Goal: Find specific page/section: Find specific page/section

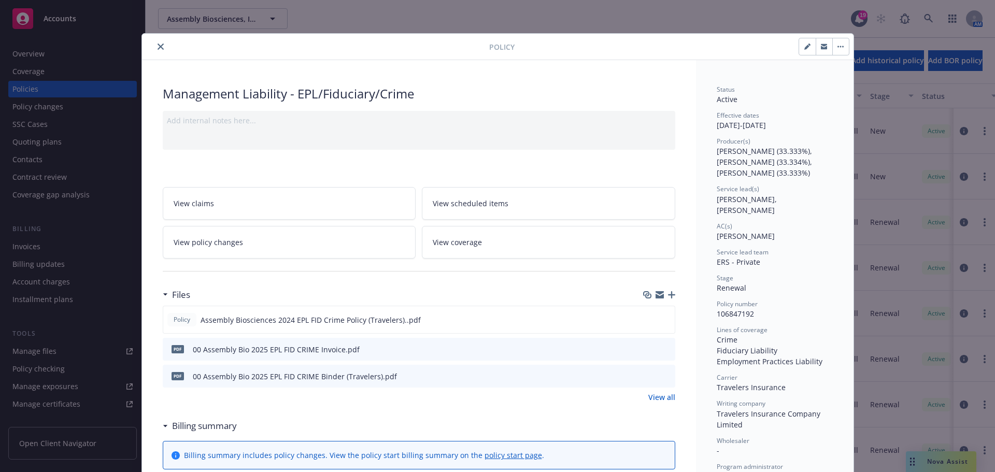
click at [160, 47] on button "close" at bounding box center [160, 46] width 12 height 12
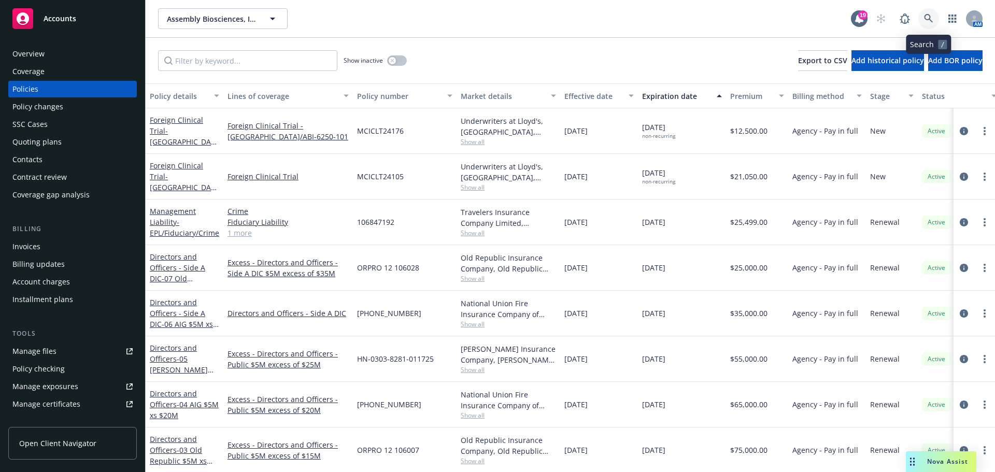
click at [663, 19] on icon at bounding box center [928, 18] width 9 height 9
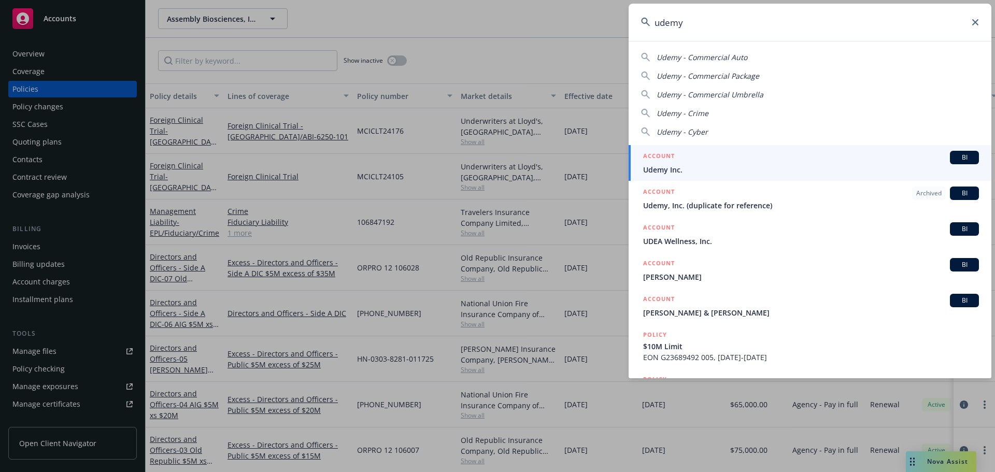
type input "udemy"
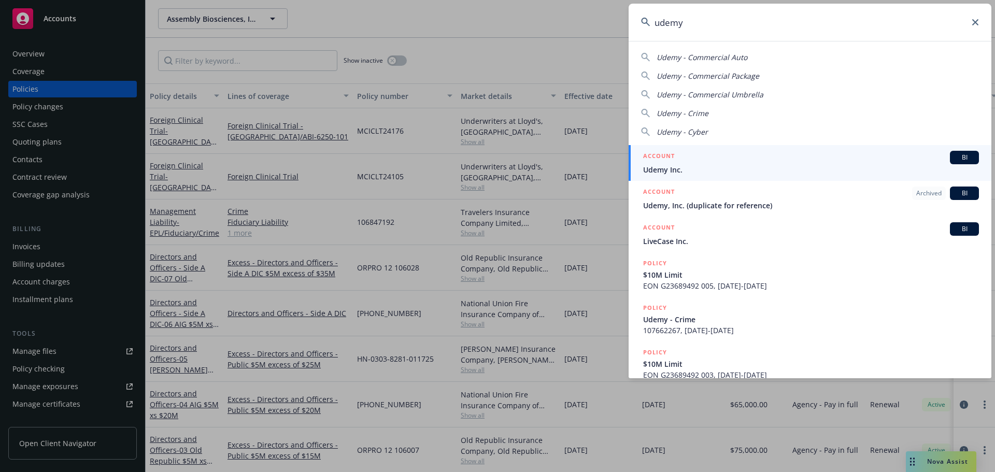
click at [663, 168] on span "Udemy Inc." at bounding box center [811, 169] width 336 height 11
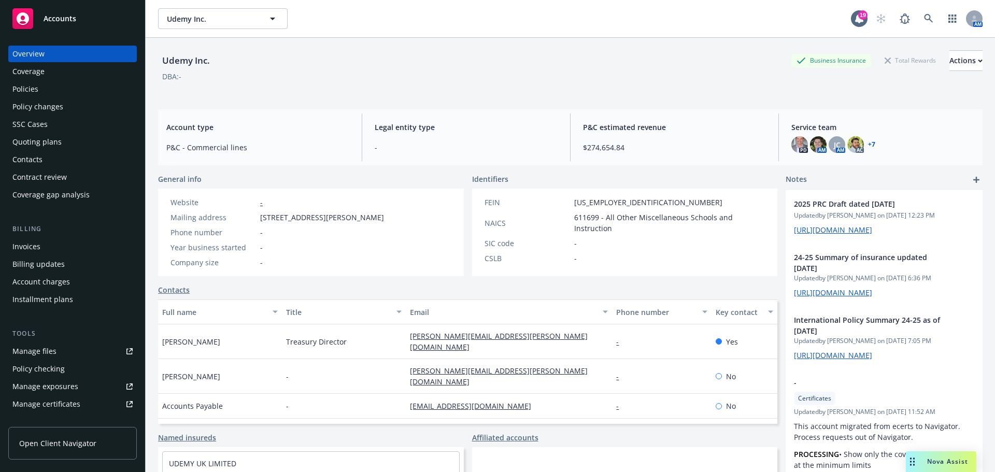
click at [52, 91] on div "Policies" at bounding box center [72, 89] width 120 height 17
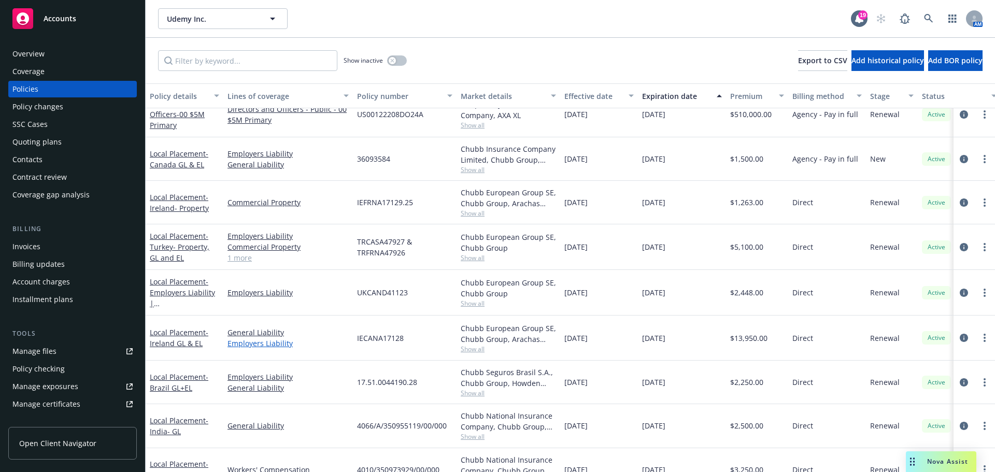
scroll to position [674, 0]
